Goal: Information Seeking & Learning: Learn about a topic

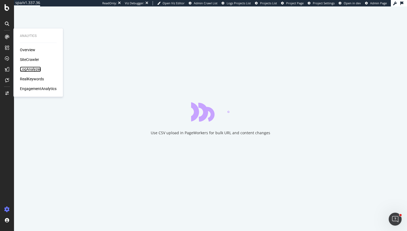
click at [33, 69] on div "LogAnalyzer" at bounding box center [30, 68] width 21 height 5
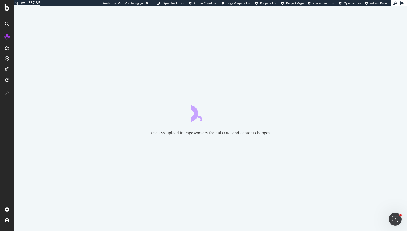
click at [33, 69] on div "Use CSV upload in PageWorkers for bulk URL and content changes" at bounding box center [210, 118] width 393 height 224
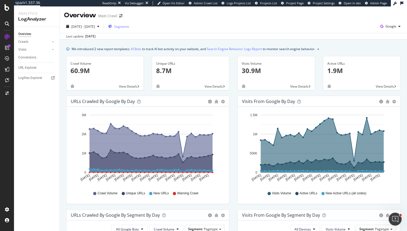
click at [129, 27] on span "Segments" at bounding box center [121, 26] width 15 height 5
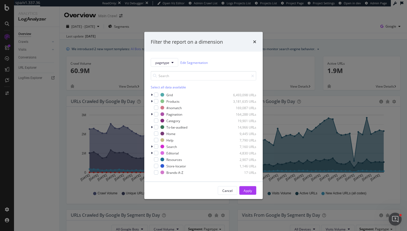
click at [138, 37] on div "Filter the report on a dimension pagetype Edit Segmentation Select all data ava…" at bounding box center [203, 115] width 407 height 231
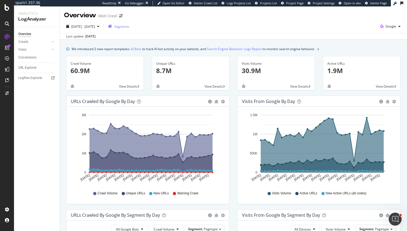
click at [129, 29] on div "Segments" at bounding box center [118, 26] width 21 height 8
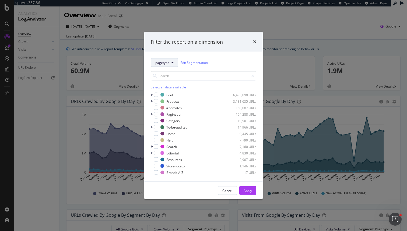
click at [166, 63] on span "pagetype" at bounding box center [162, 62] width 14 height 5
click at [255, 40] on icon "times" at bounding box center [254, 42] width 3 height 4
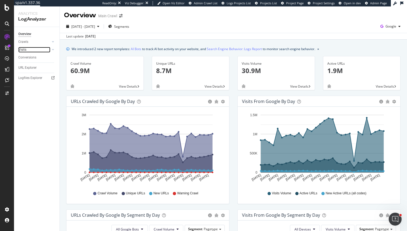
click at [29, 49] on link "Visits" at bounding box center [34, 50] width 32 height 6
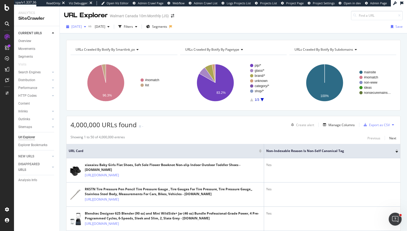
click at [78, 30] on div "[DATE]" at bounding box center [76, 27] width 24 height 8
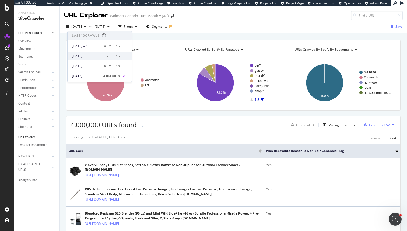
click at [93, 56] on div "2025 Sep. 19th" at bounding box center [88, 56] width 32 height 5
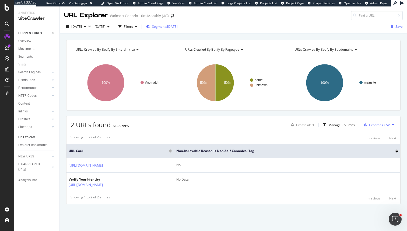
click at [167, 28] on span "Segments" at bounding box center [159, 26] width 15 height 5
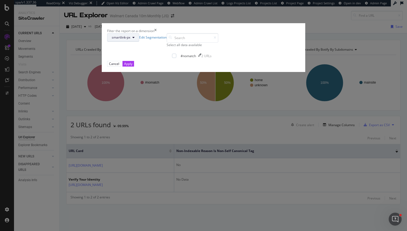
click at [139, 42] on button "smartlink-px" at bounding box center [123, 37] width 32 height 9
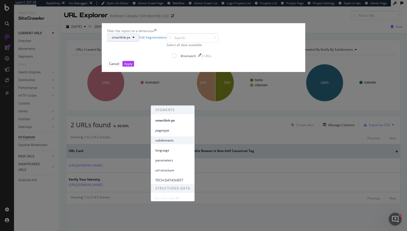
scroll to position [4, 0]
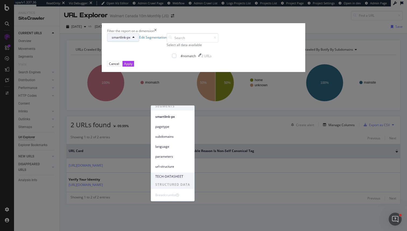
click at [174, 173] on div "TECH-DATASHEET" at bounding box center [172, 176] width 43 height 8
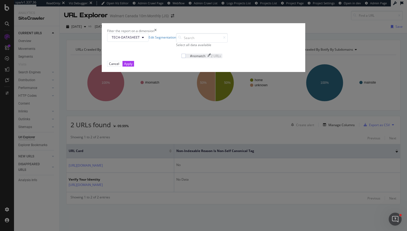
click at [190, 58] on div "#nomatch" at bounding box center [197, 56] width 15 height 5
click at [248, 47] on div "Filter the report on a dimension TECH-DATASHEET Edit Segmentation Select all da…" at bounding box center [203, 115] width 407 height 231
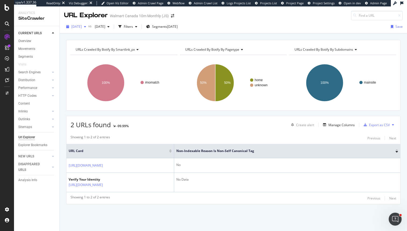
click at [82, 27] on span "2025 Sep. 19th" at bounding box center [76, 26] width 10 height 5
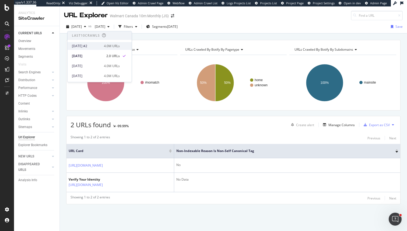
click at [94, 47] on div "2025 Sep. 19th #2" at bounding box center [86, 46] width 29 height 5
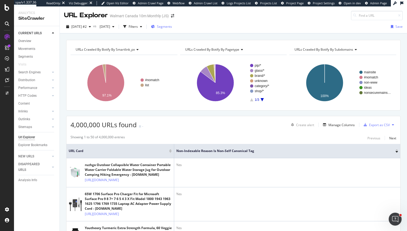
click at [172, 29] on div "Segments" at bounding box center [161, 27] width 21 height 8
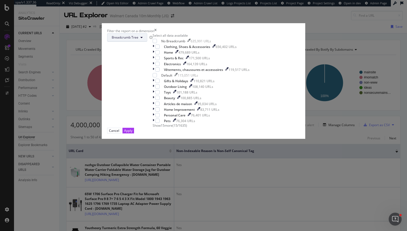
click at [147, 42] on button "Breadcrumb Tree" at bounding box center [127, 37] width 40 height 9
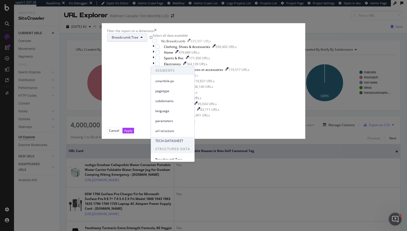
click at [176, 142] on span "TECH-DATASHEET" at bounding box center [172, 140] width 35 height 5
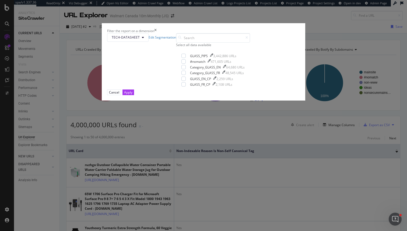
click at [29, 84] on div "Filter the report on a dimension TECH-DATASHEET Edit Segmentation Select all da…" at bounding box center [203, 115] width 407 height 231
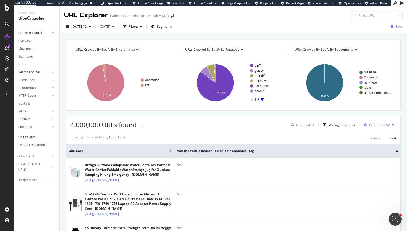
click at [33, 73] on div "Search Engines" at bounding box center [29, 72] width 22 height 6
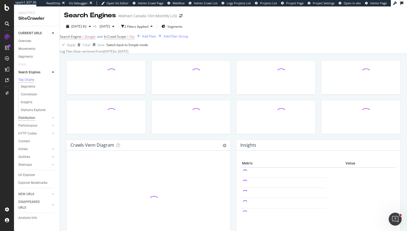
click at [31, 119] on div "Distribution" at bounding box center [26, 118] width 17 height 6
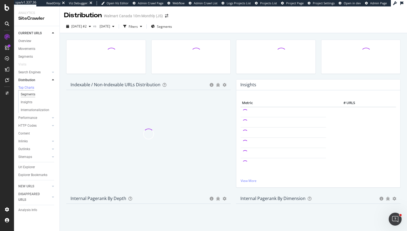
click at [31, 96] on div "Segments" at bounding box center [28, 95] width 15 height 6
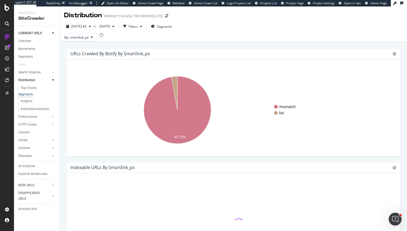
scroll to position [16, 0]
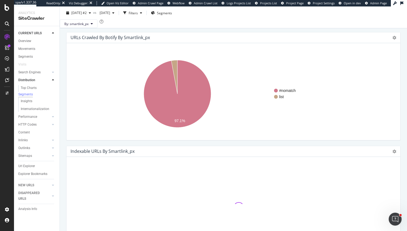
click at [392, 43] on div "URLs Crawled By Botify By smartlink_px Chart (by Value) Table Expand Export as …" at bounding box center [233, 37] width 334 height 11
click at [91, 28] on button "By: smartlink_px" at bounding box center [79, 23] width 38 height 9
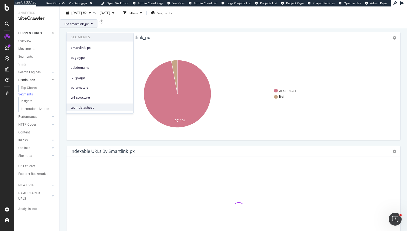
click at [98, 105] on span "tech_datasheet" at bounding box center [100, 107] width 58 height 5
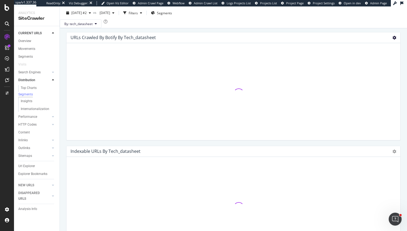
click at [395, 40] on icon at bounding box center [394, 38] width 4 height 4
click at [97, 28] on button "By: tech_datasheet" at bounding box center [81, 23] width 42 height 9
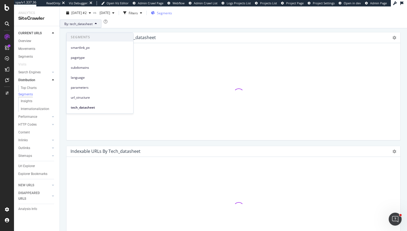
click at [172, 16] on div "Segments" at bounding box center [161, 13] width 21 height 8
